Goal: Book appointment/travel/reservation

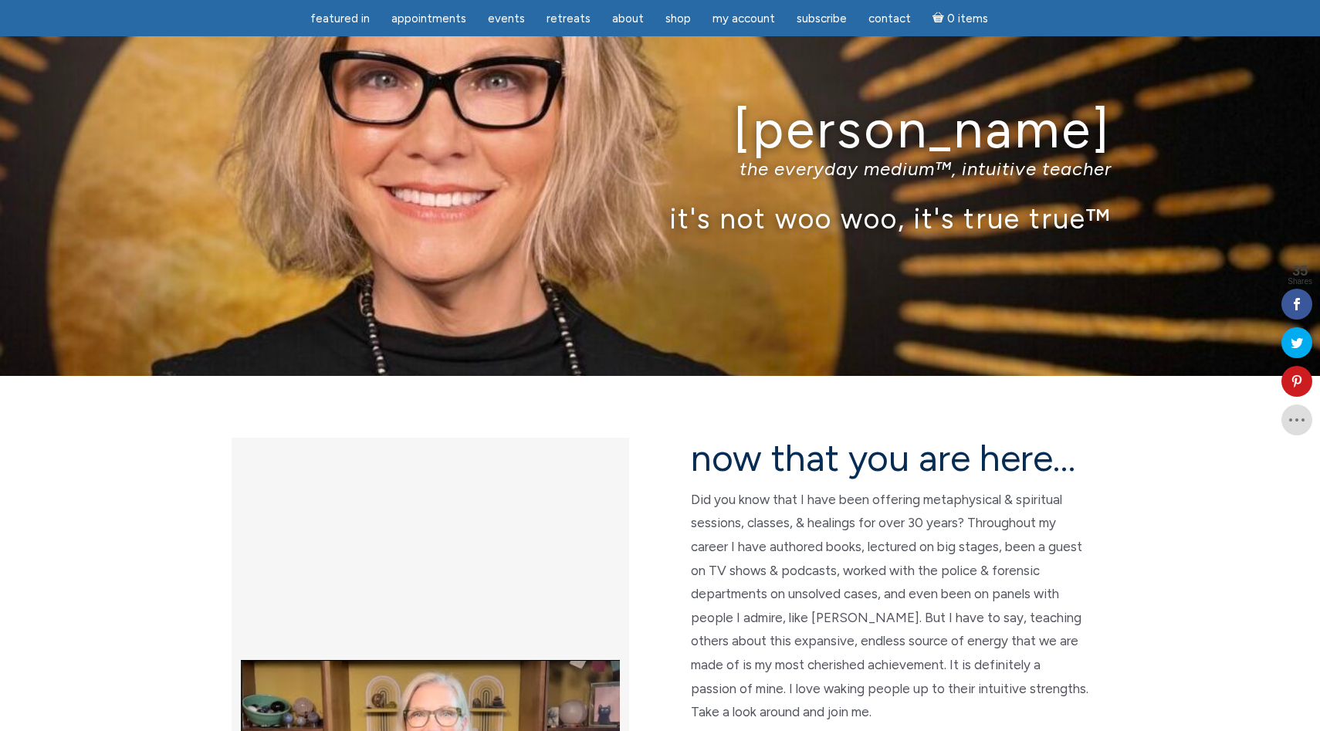
scroll to position [42, 0]
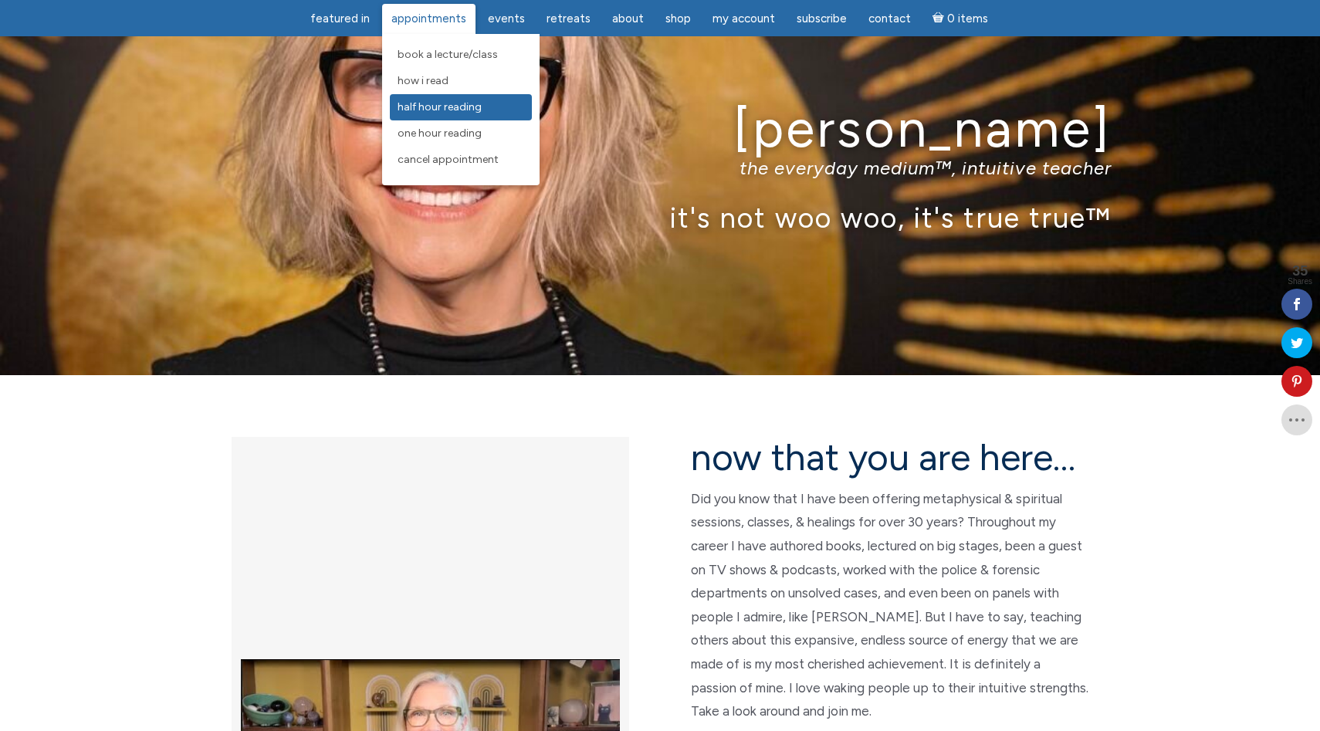
click at [490, 104] on link "Half Hour Reading" at bounding box center [461, 107] width 142 height 26
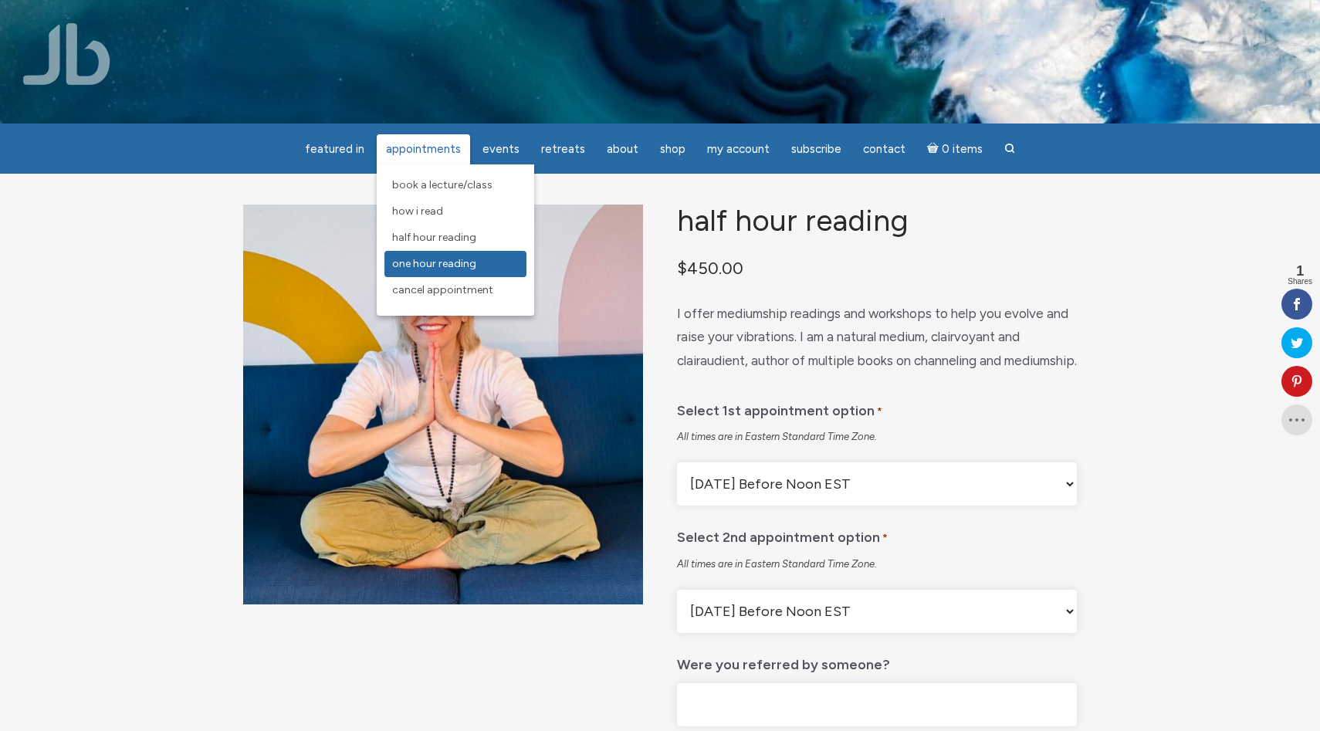
click at [465, 263] on span "One Hour Reading" at bounding box center [434, 263] width 84 height 13
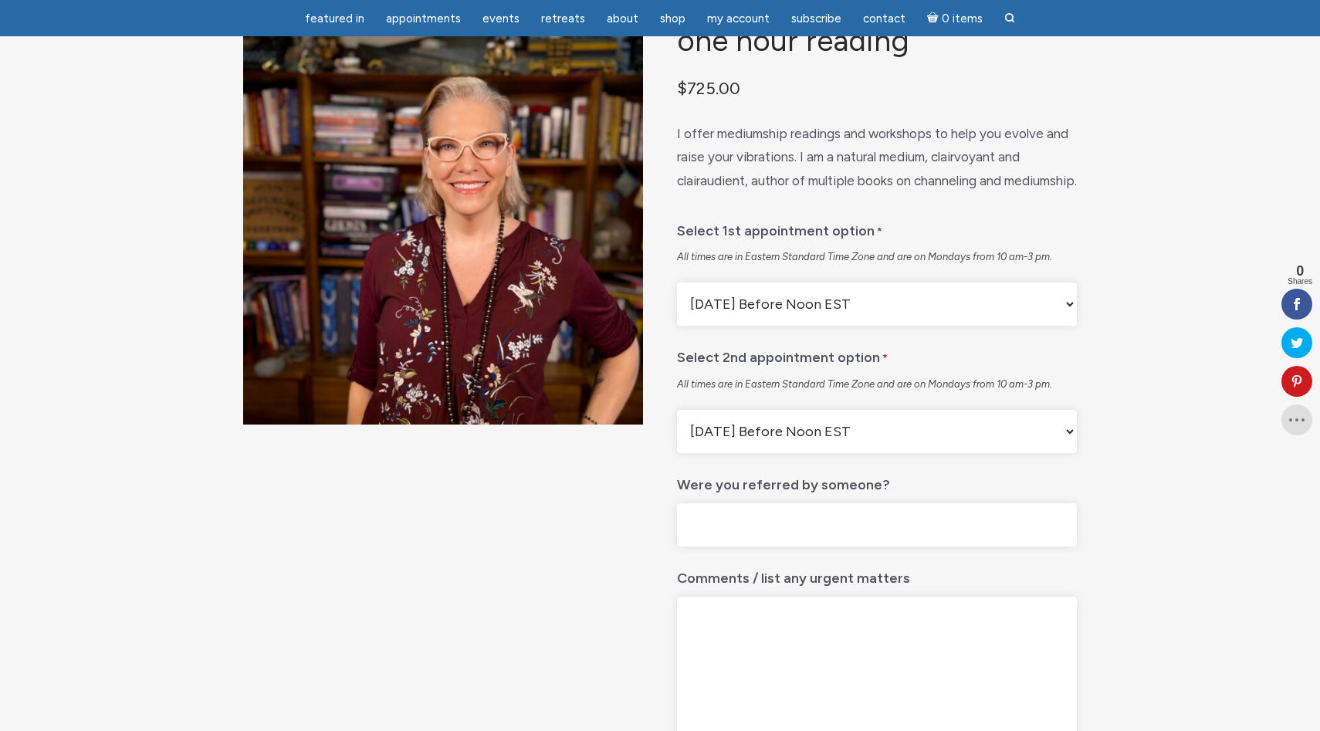
scroll to position [139, 0]
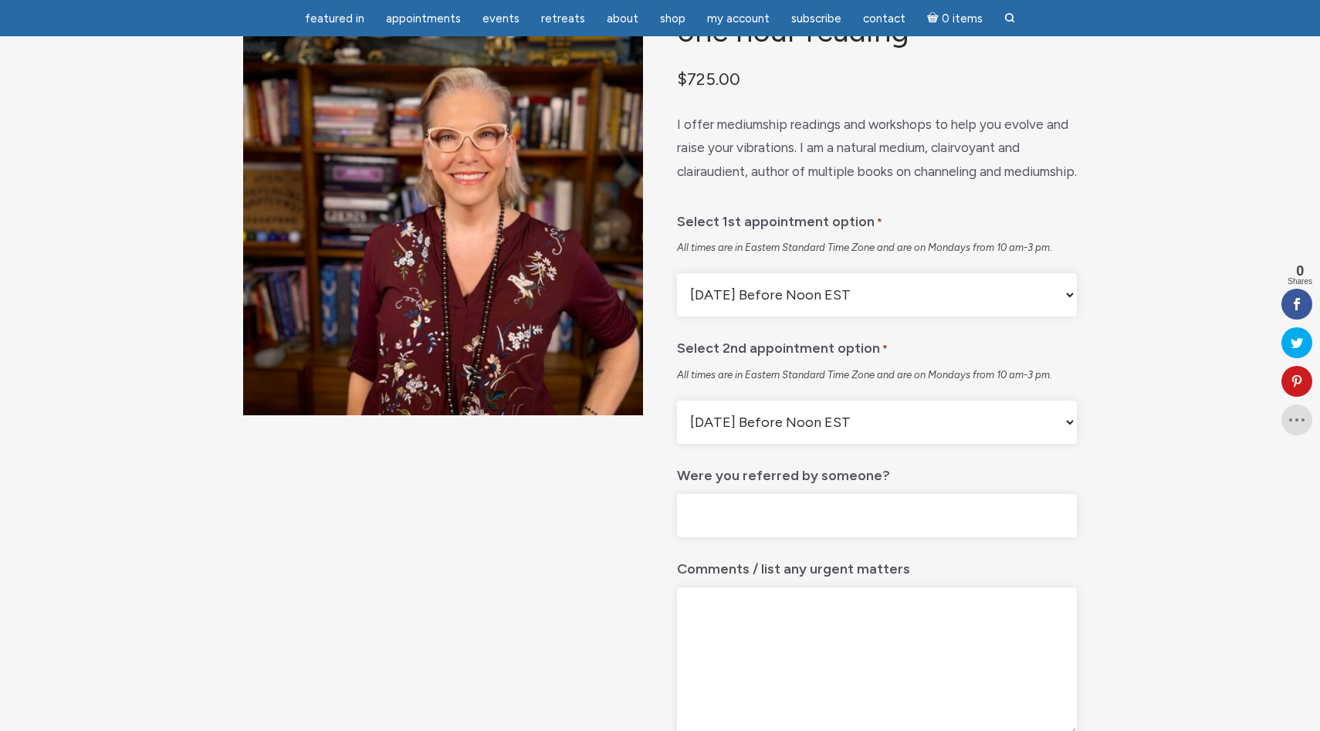
click at [1018, 316] on select "Monday Before Noon EST Monday After Noon EST First Available" at bounding box center [877, 294] width 400 height 43
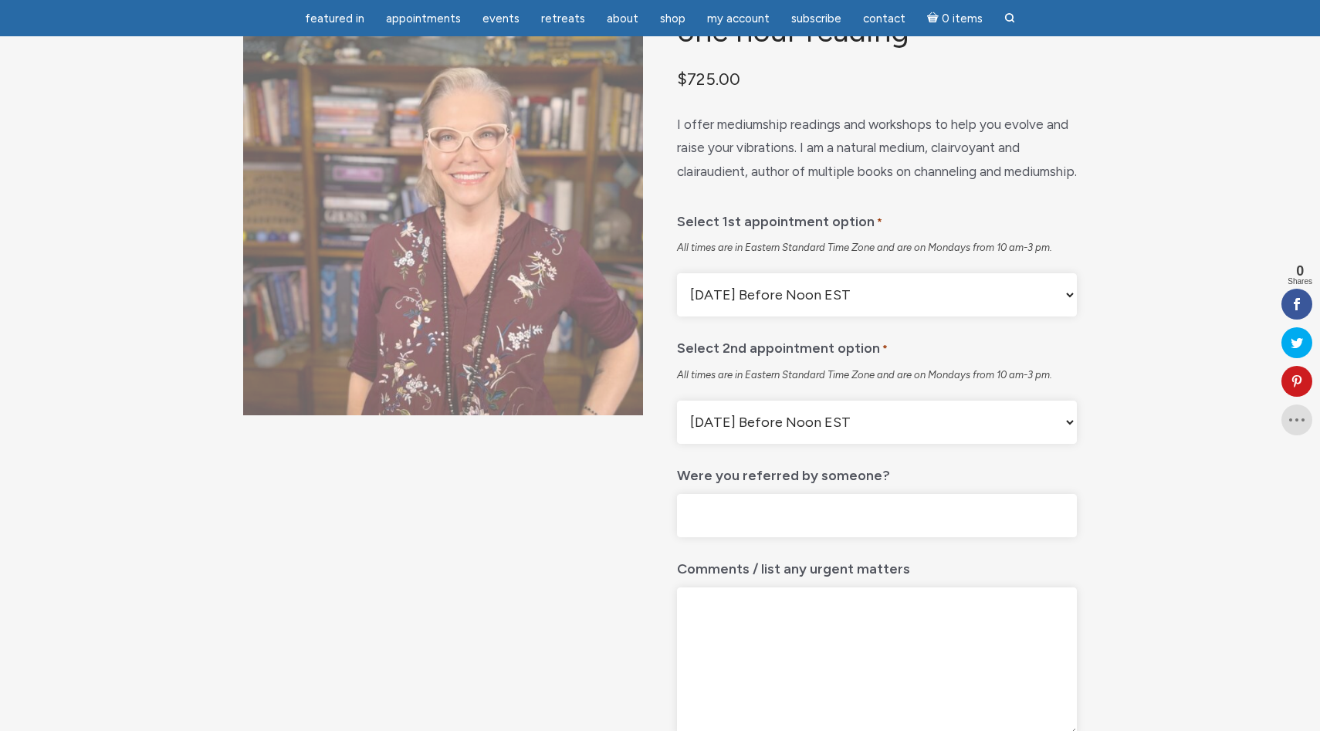
scroll to position [0, 0]
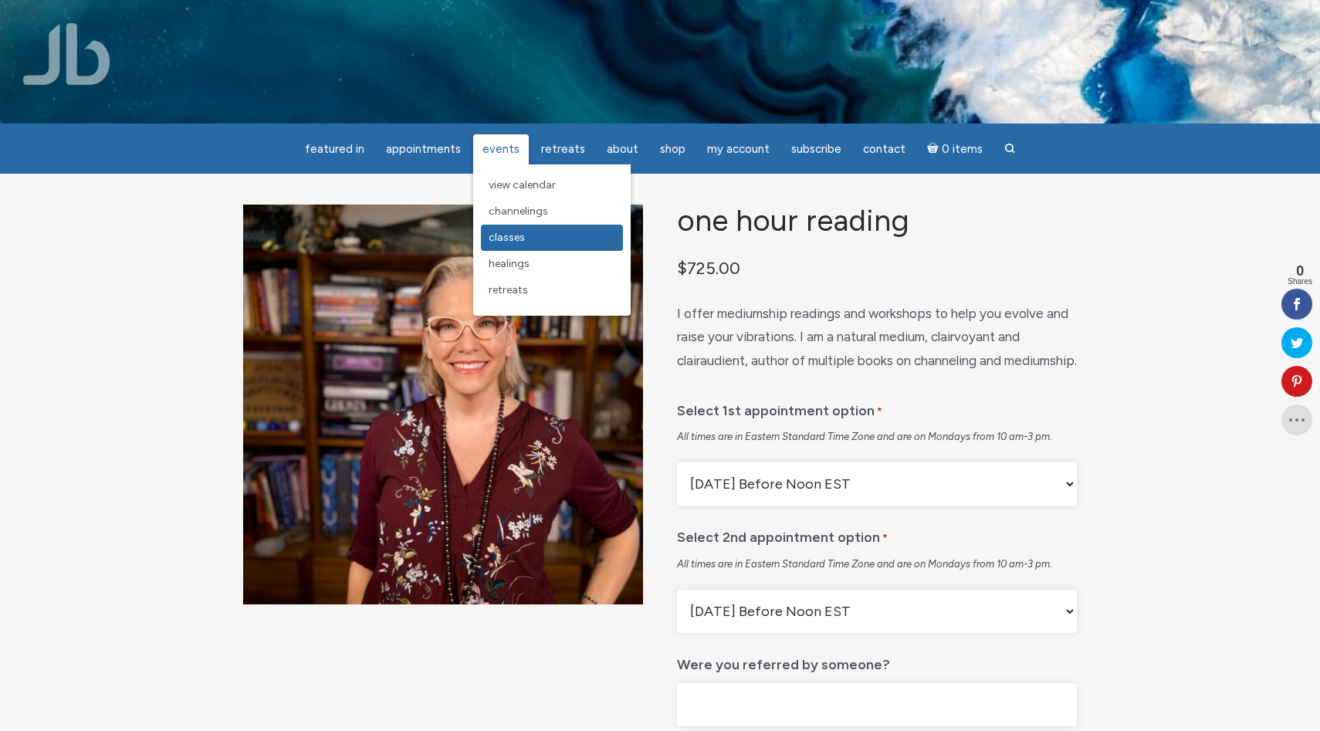
click at [521, 245] on link "Classes" at bounding box center [552, 238] width 142 height 26
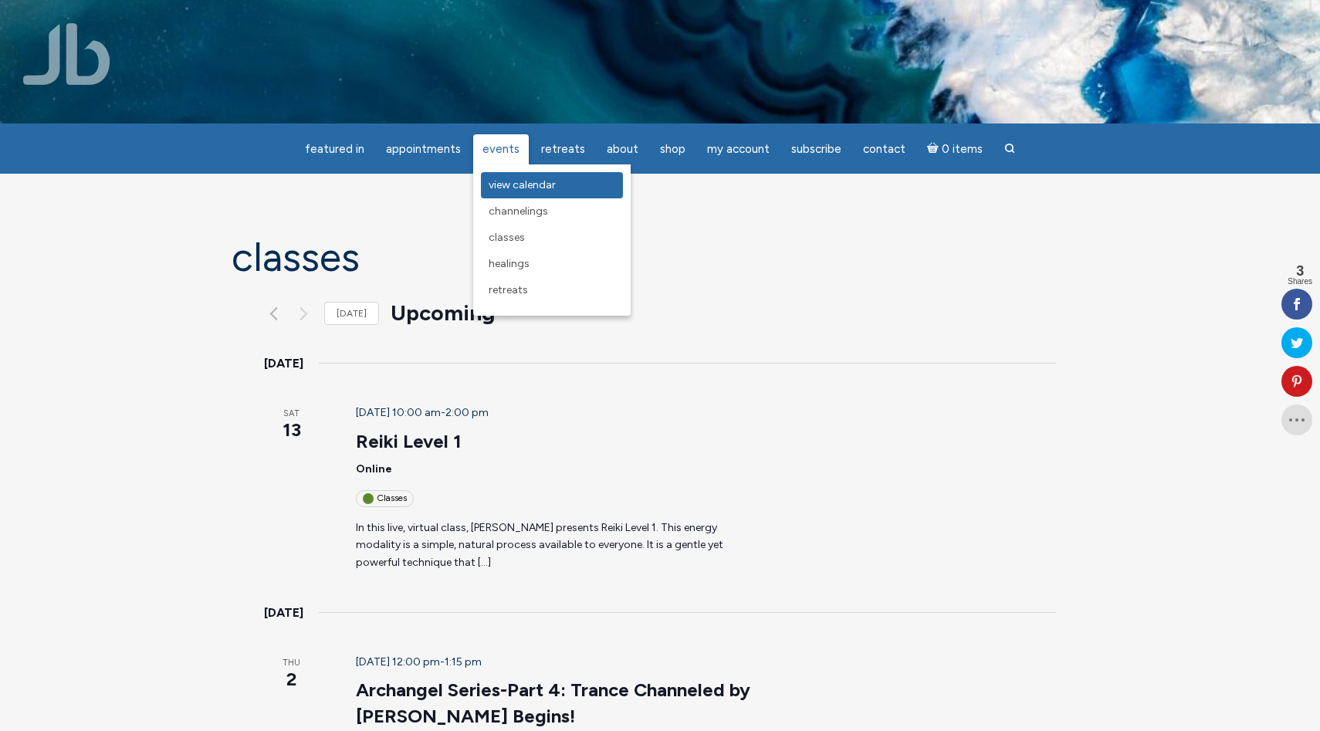
click at [521, 188] on span "View Calendar" at bounding box center [521, 184] width 67 height 13
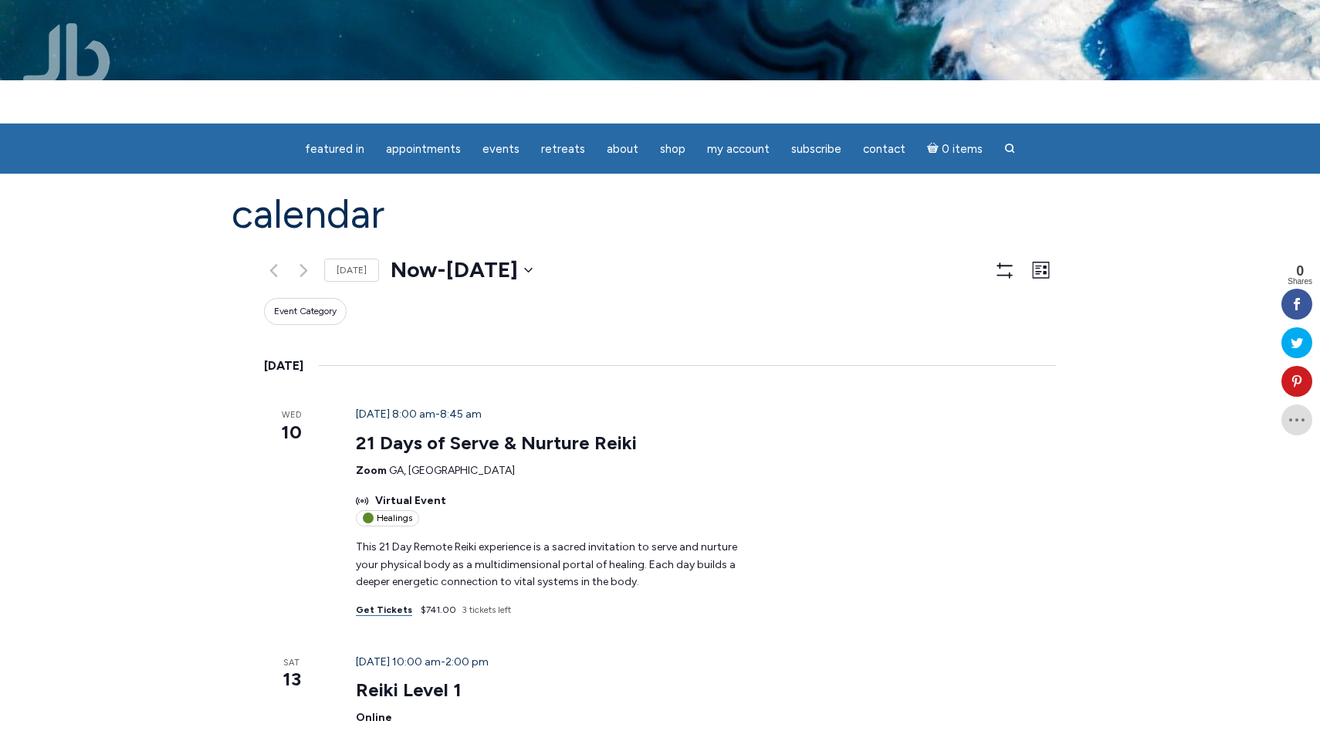
scroll to position [62, 0]
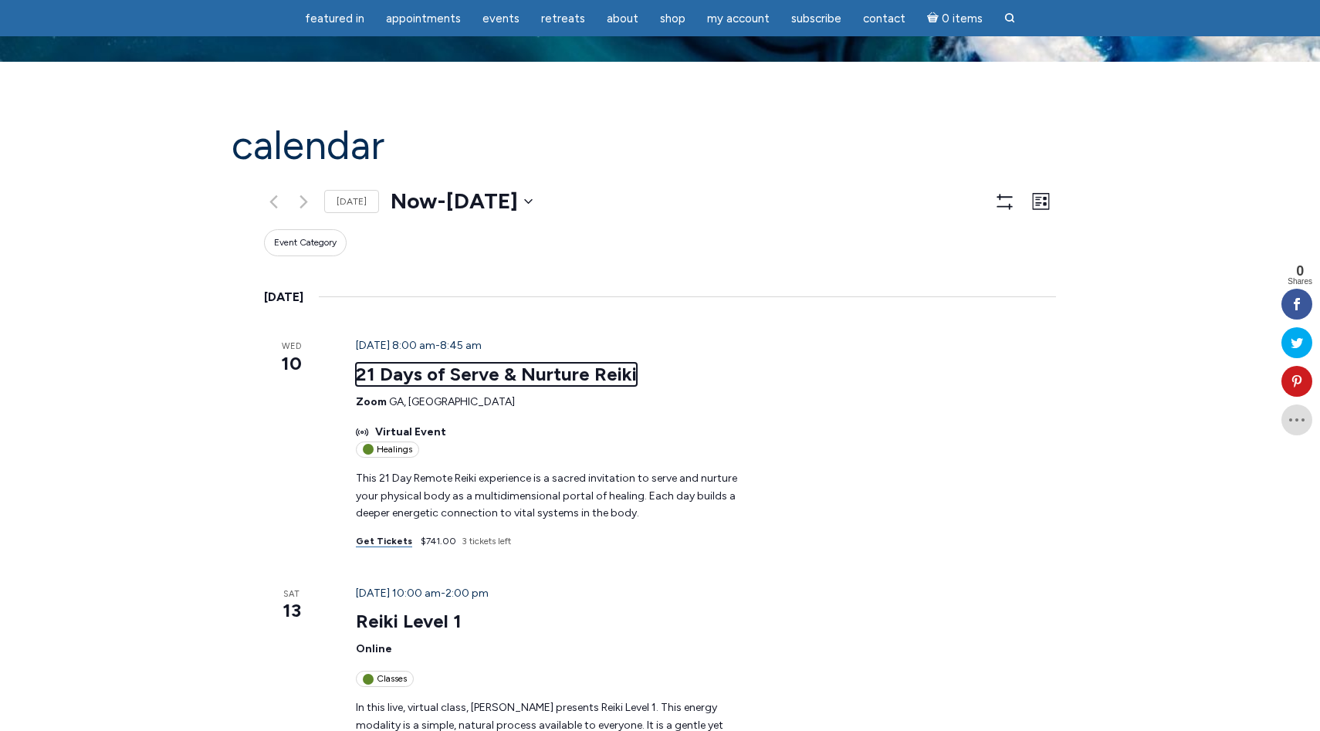
click at [421, 363] on link "21 Days of Serve & Nurture Reiki" at bounding box center [496, 374] width 281 height 23
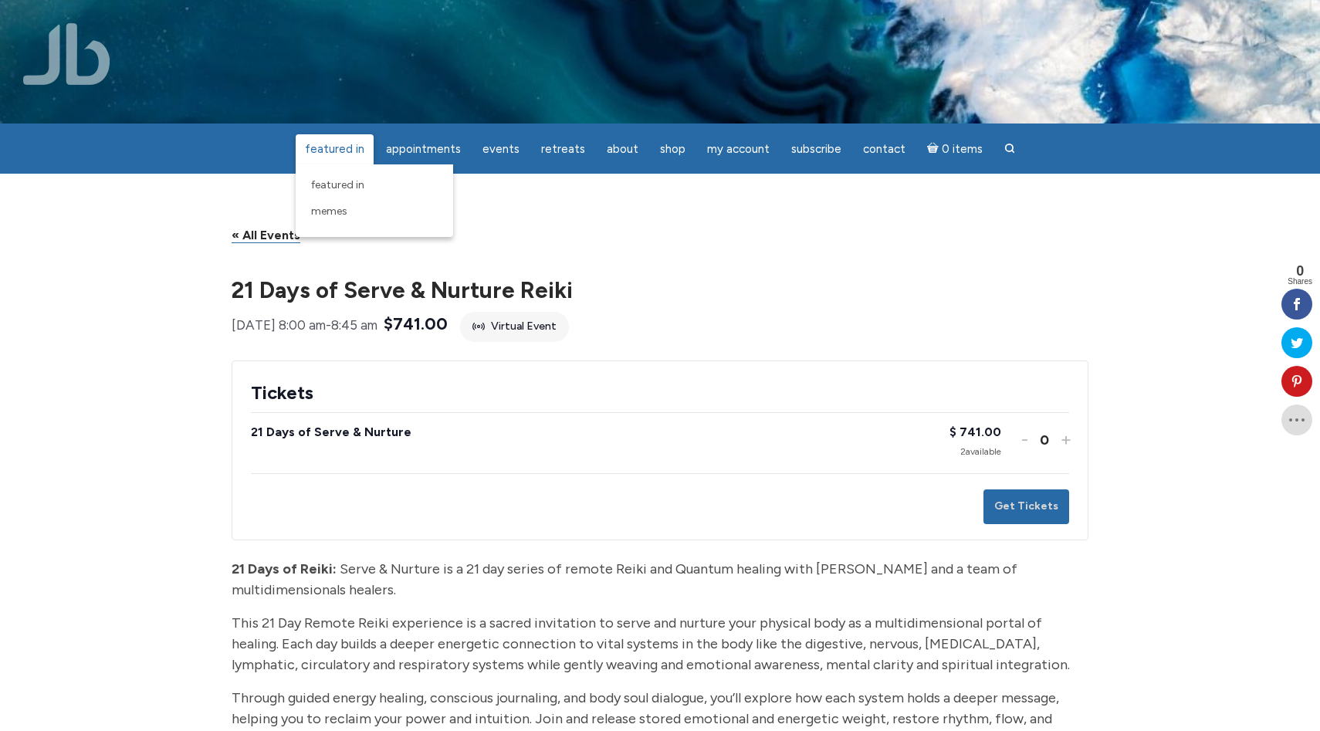
click at [357, 150] on span "featured in" at bounding box center [334, 149] width 59 height 14
